Goal: Find contact information: Obtain details needed to contact an individual or organization

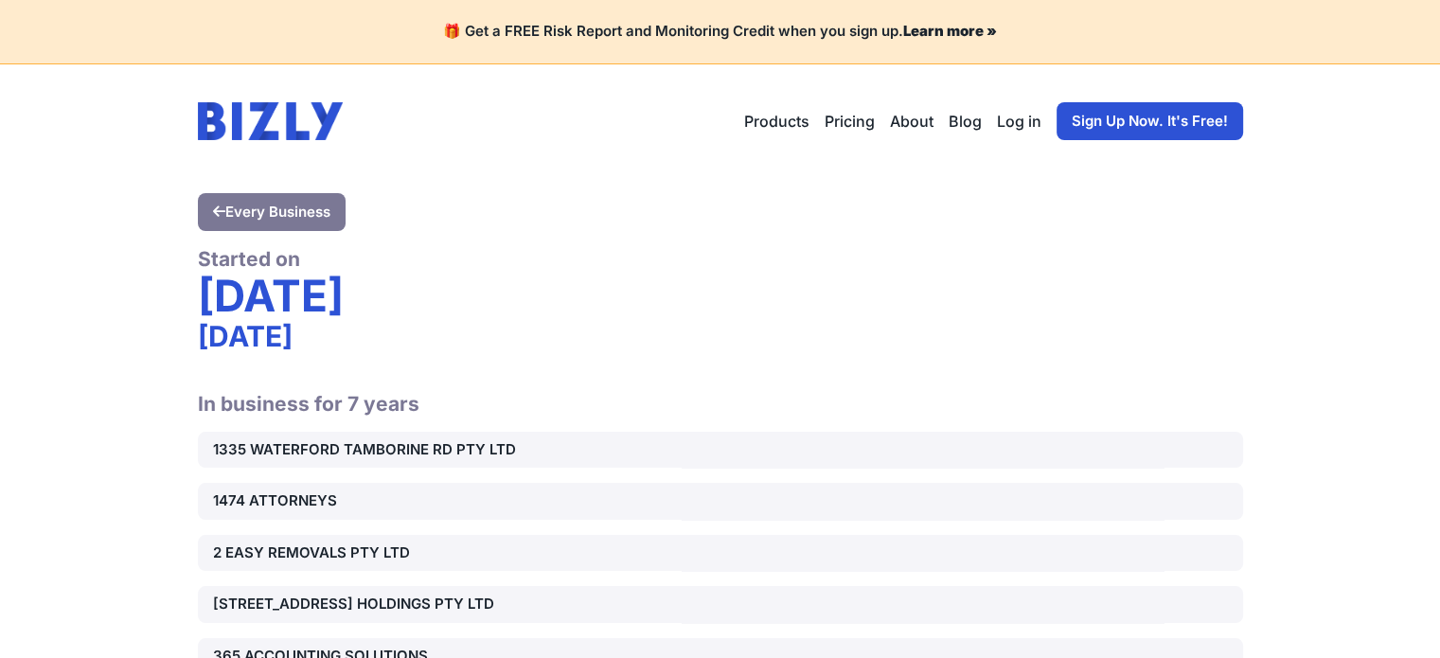
click at [378, 545] on div "2 EASY REMOVALS PTY LTD" at bounding box center [379, 554] width 333 height 22
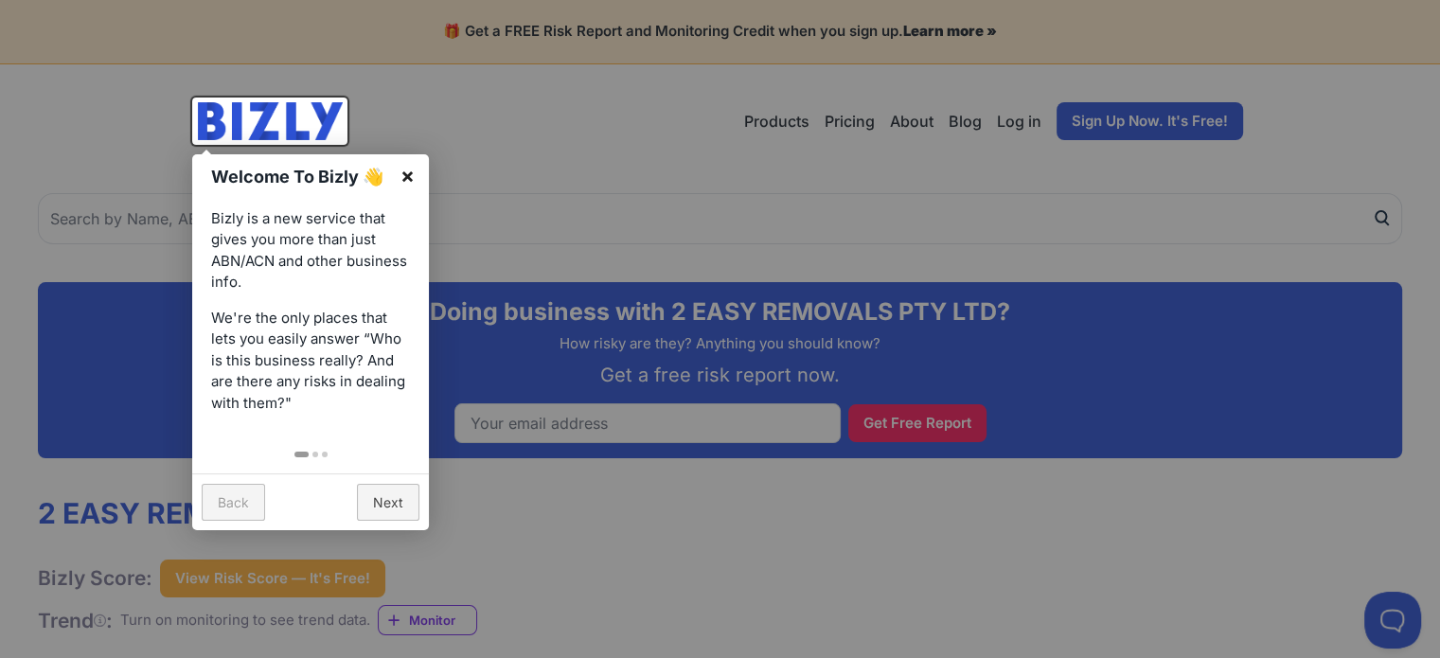
click at [402, 161] on link "×" at bounding box center [407, 175] width 43 height 43
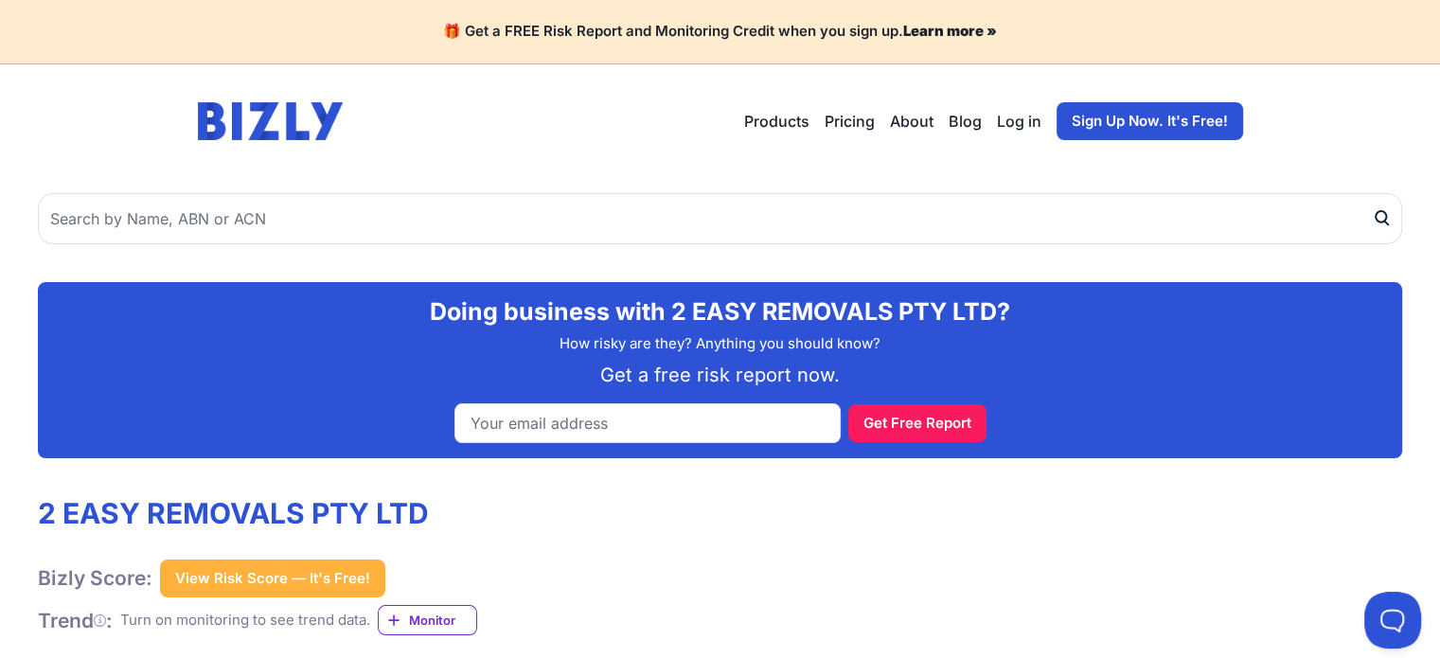
click at [402, 161] on header "Open main menu Products Bizly Scores Bizly Reports Bizly Monitoring Pricing Abo…" at bounding box center [720, 121] width 1091 height 114
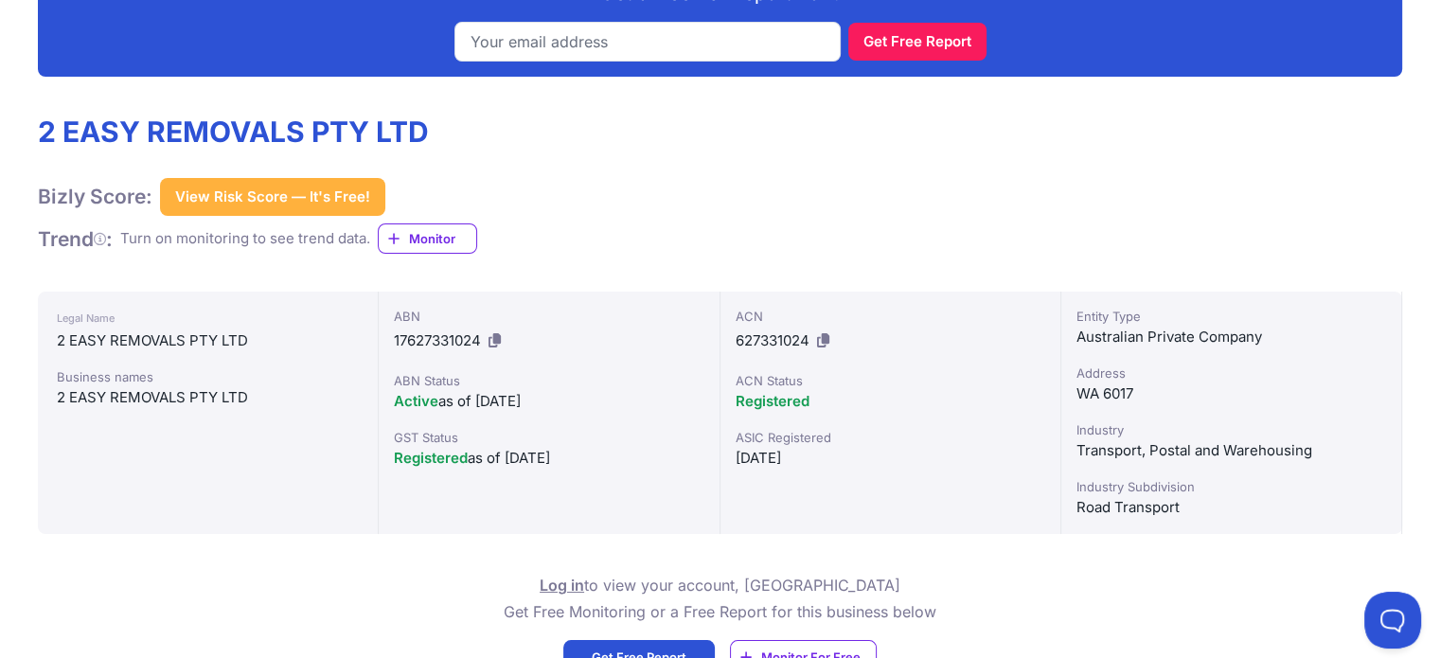
scroll to position [398, 0]
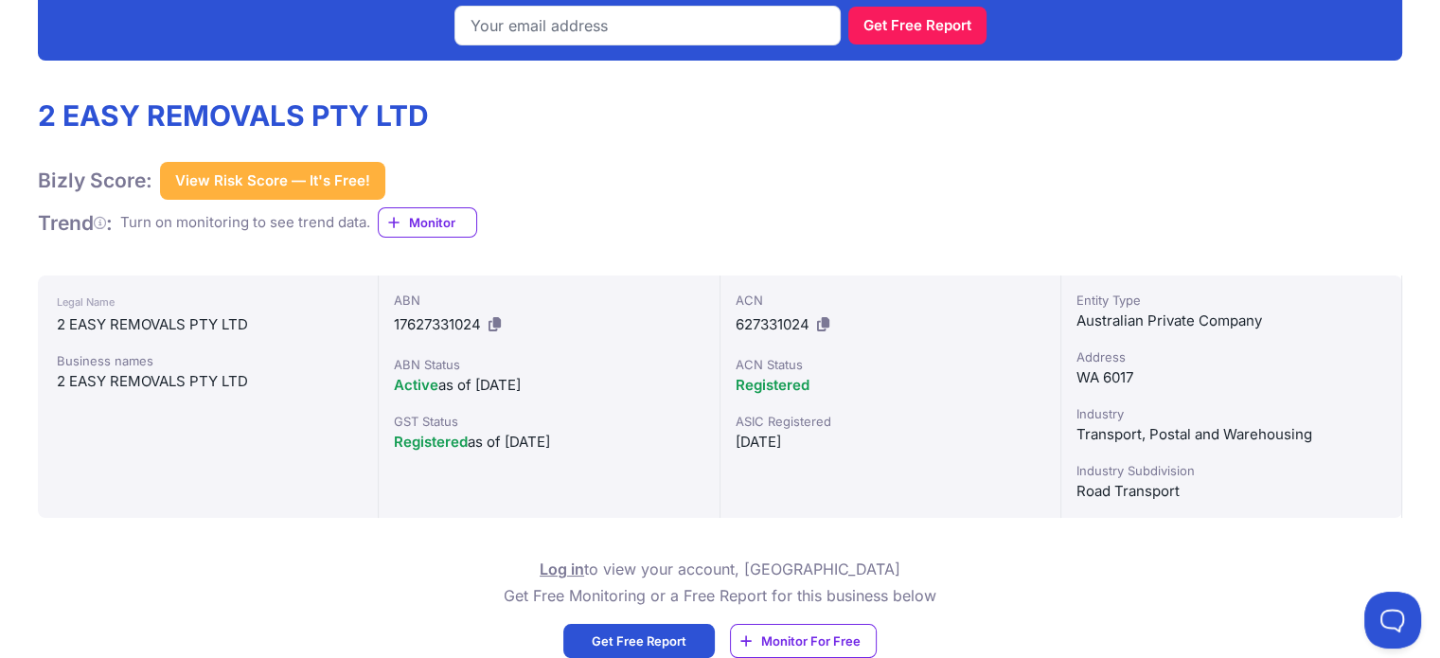
click at [771, 316] on span "627331024" at bounding box center [773, 324] width 74 height 18
copy div "627331024"
click at [442, 324] on span "17627331024" at bounding box center [437, 324] width 87 height 18
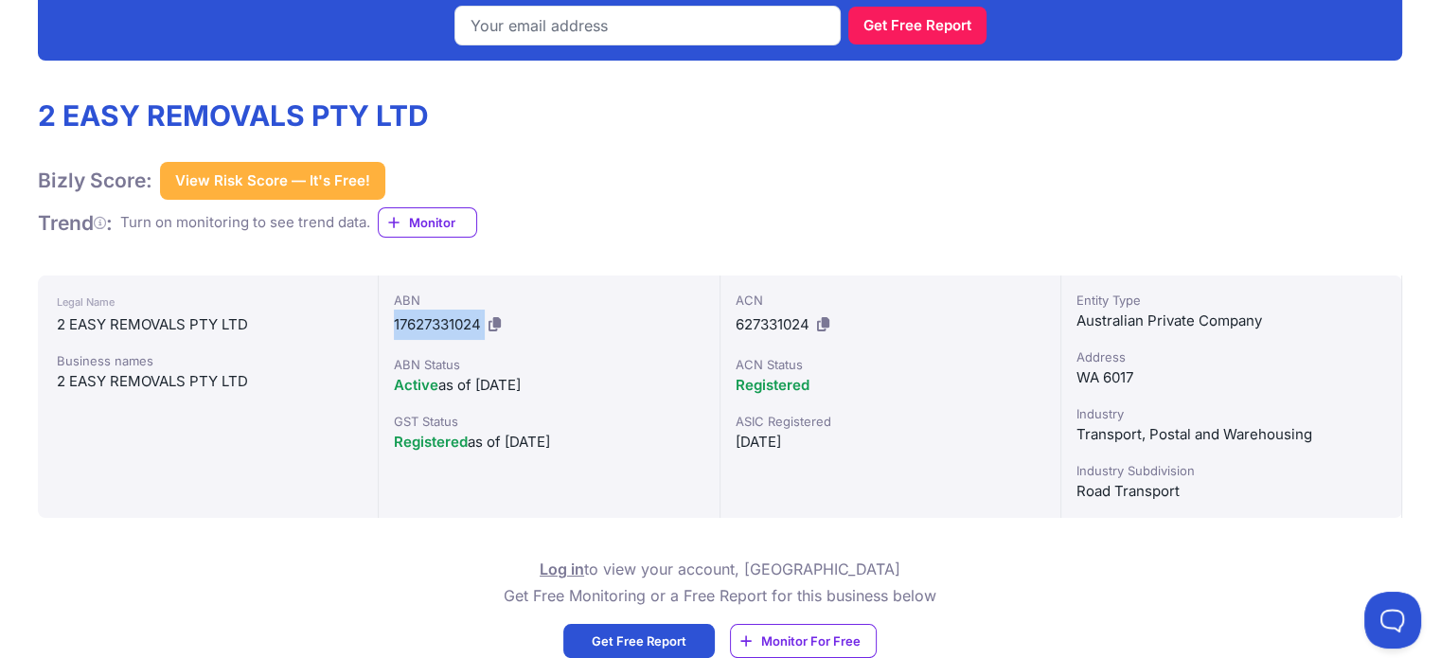
copy div "17627331024"
